Goal: Task Accomplishment & Management: Manage account settings

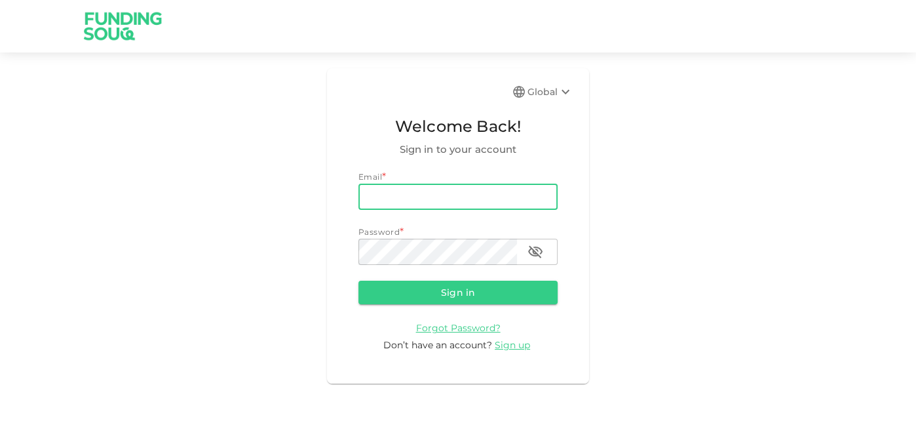
type input "[EMAIL_ADDRESS][DOMAIN_NAME]"
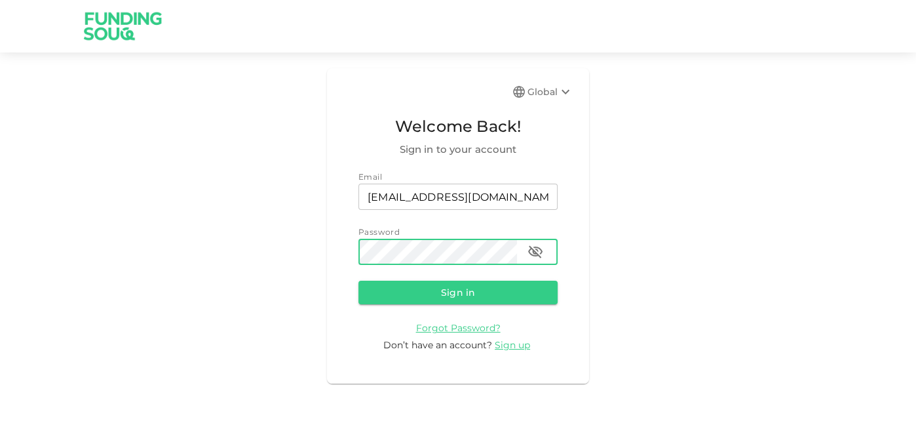
click at [359, 281] on button "Sign in" at bounding box center [458, 293] width 199 height 24
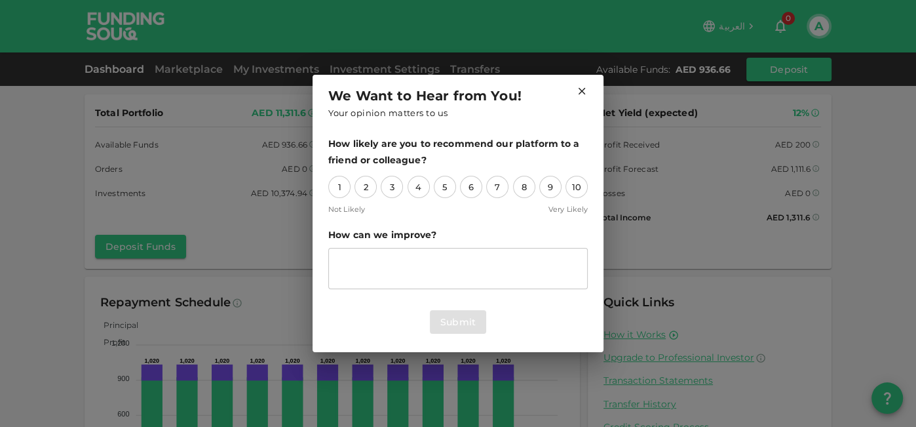
click at [577, 88] on icon at bounding box center [582, 91] width 12 height 12
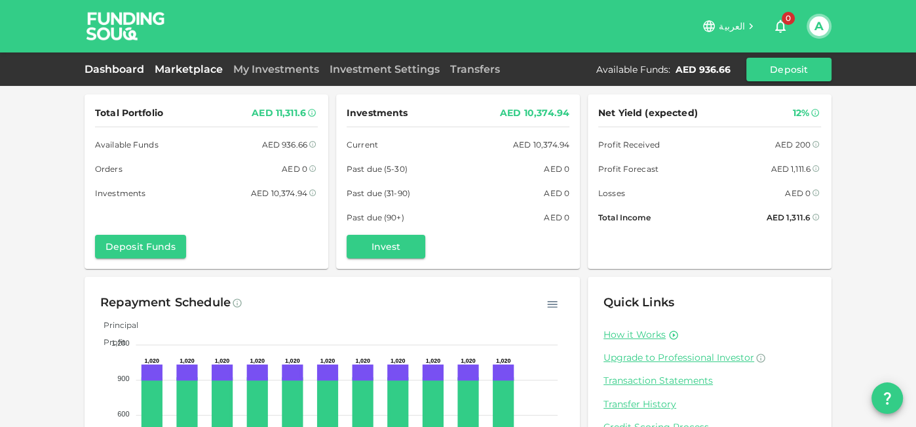
click at [193, 66] on link "Marketplace" at bounding box center [188, 69] width 79 height 12
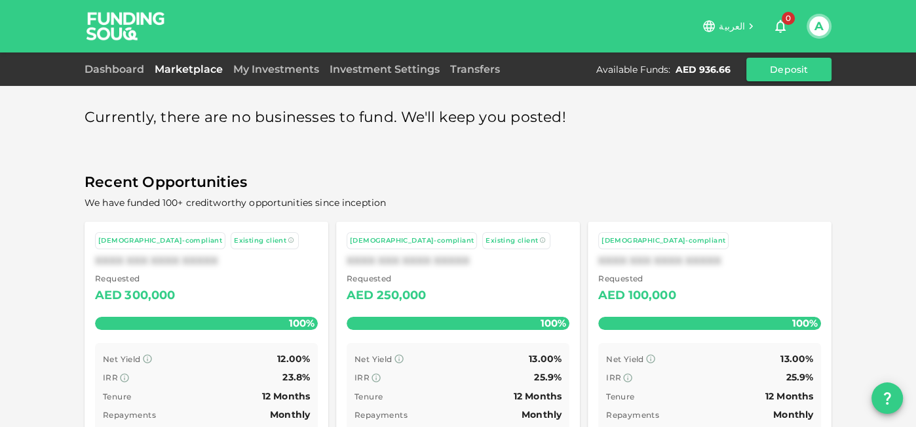
click at [472, 78] on div "Dashboard Marketplace My Investments Investment Settings Transfers Available Fu…" at bounding box center [458, 70] width 747 height 24
click at [468, 71] on link "Transfers" at bounding box center [475, 69] width 60 height 12
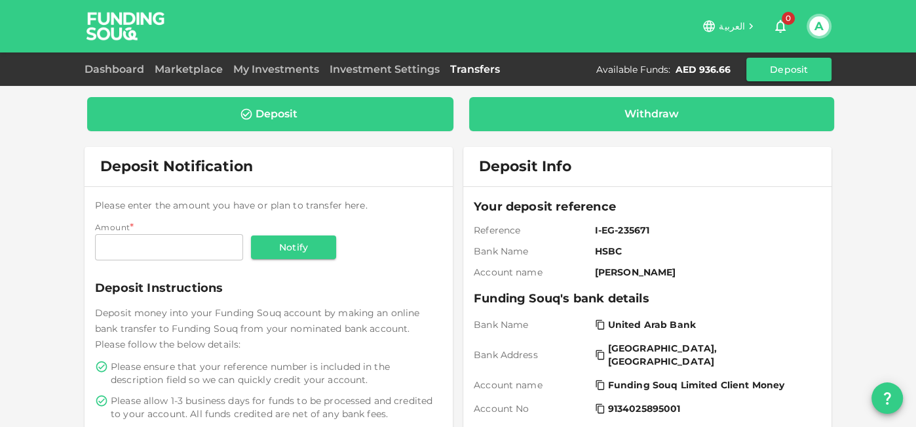
click at [532, 108] on div "Withdraw" at bounding box center [652, 113] width 345 height 13
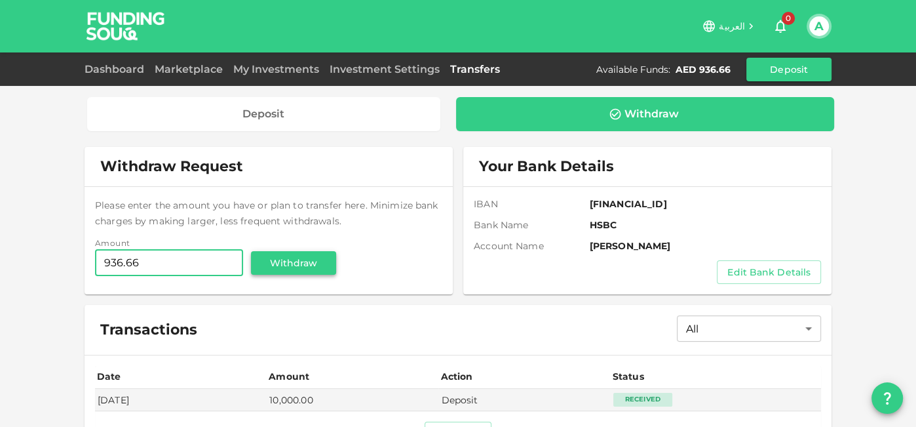
type input "936.66"
click at [275, 252] on button "Withdraw" at bounding box center [293, 263] width 85 height 24
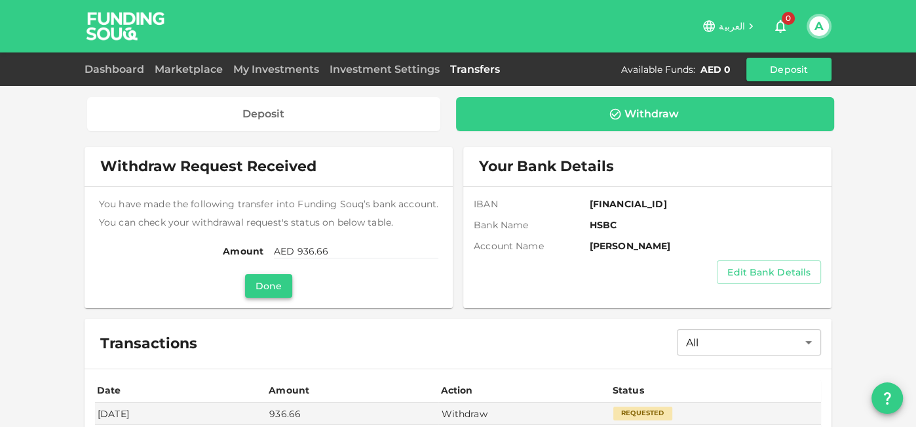
click at [271, 282] on button "Done" at bounding box center [268, 286] width 47 height 24
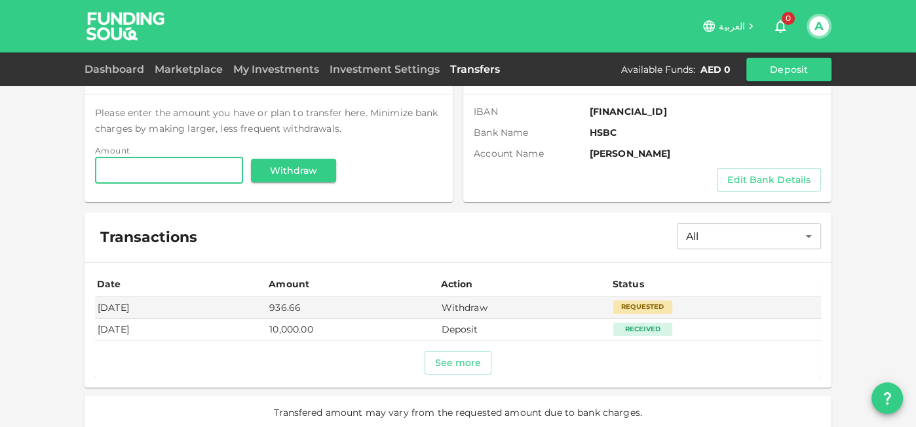
scroll to position [102, 0]
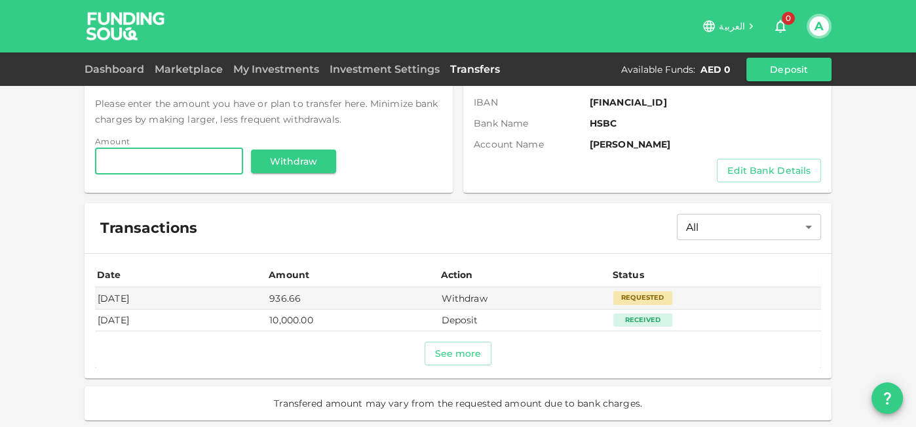
click at [824, 31] on button "A" at bounding box center [819, 26] width 20 height 20
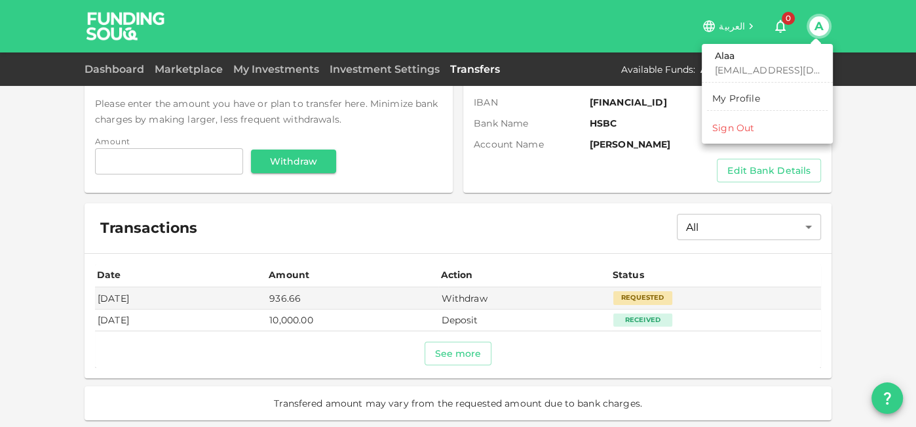
click at [744, 127] on div "Sign Out" at bounding box center [733, 127] width 42 height 13
